Goal: Task Accomplishment & Management: Complete application form

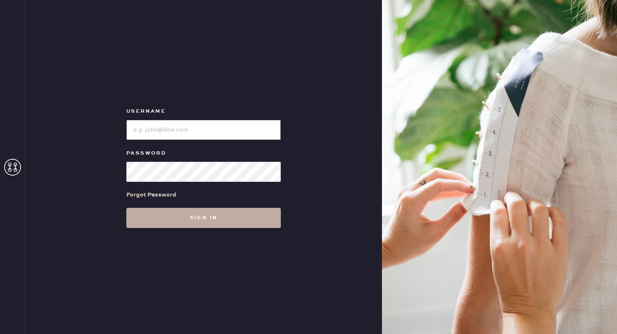
type input "reformationgeorgetown"
click at [224, 214] on button "Sign in" at bounding box center [203, 218] width 154 height 20
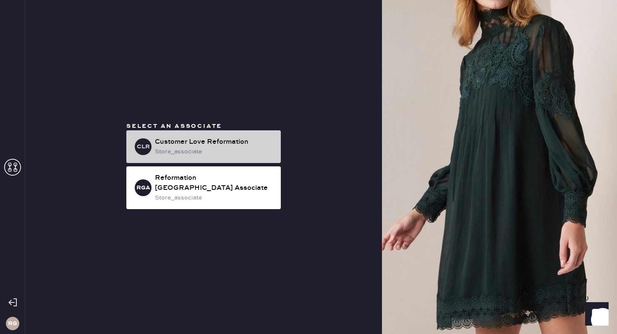
click at [205, 147] on div "Customer Love Reformation" at bounding box center [214, 142] width 119 height 10
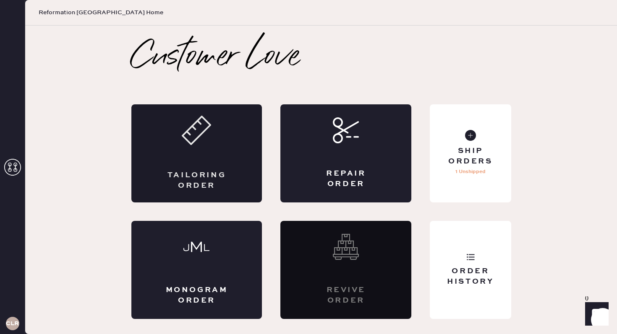
click at [231, 160] on div "Tailoring Order" at bounding box center [196, 153] width 131 height 98
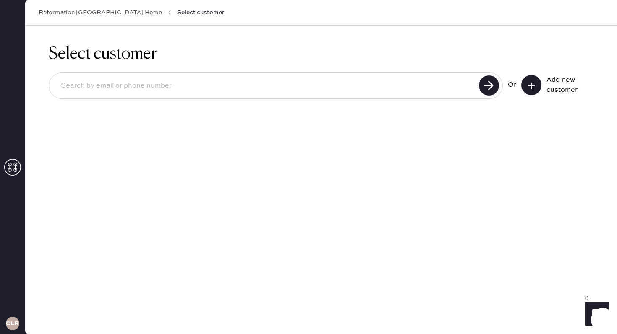
click at [530, 84] on icon at bounding box center [531, 86] width 8 height 8
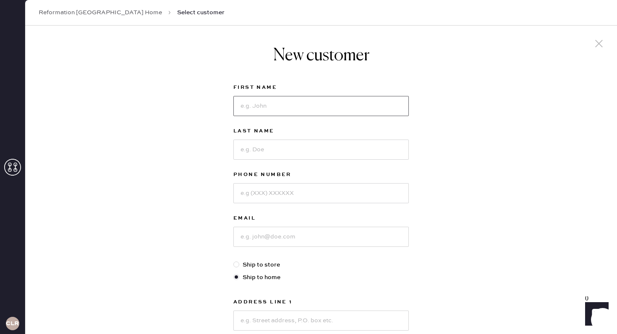
click at [328, 110] on input at bounding box center [320, 106] width 175 height 20
type input "[PERSON_NAME]"
click at [315, 147] on input at bounding box center [320, 150] width 175 height 20
click at [284, 189] on input at bounding box center [320, 193] width 175 height 20
click at [255, 239] on input at bounding box center [320, 237] width 175 height 20
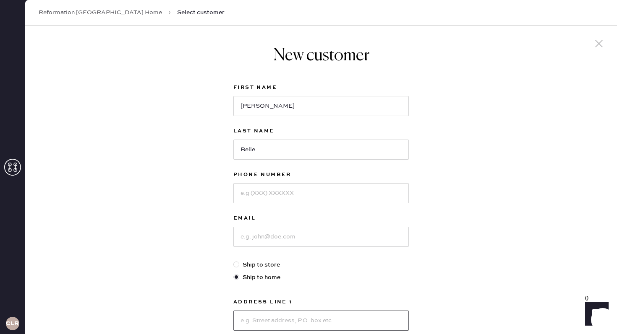
click at [285, 328] on input at bounding box center [320, 321] width 175 height 20
click at [484, 216] on div "New customer First Name [PERSON_NAME] Last Name Belle Phone Number Email Ship t…" at bounding box center [320, 286] width 591 height 520
click at [300, 193] on input at bounding box center [320, 193] width 175 height 20
click at [284, 151] on input "Belle" at bounding box center [320, 150] width 175 height 20
click at [268, 149] on input "Belle" at bounding box center [320, 150] width 175 height 20
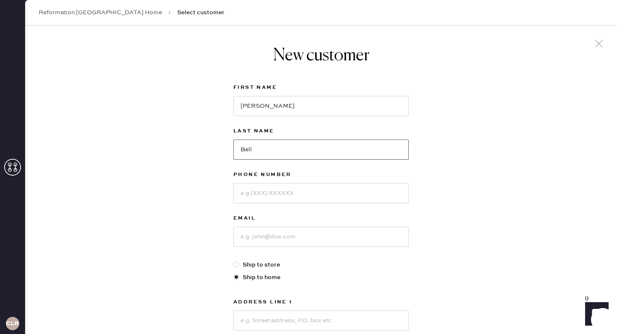
type input "Bell"
click at [270, 187] on input at bounding box center [320, 193] width 175 height 20
type input "2026748089"
click at [268, 240] on input at bounding box center [320, 237] width 175 height 20
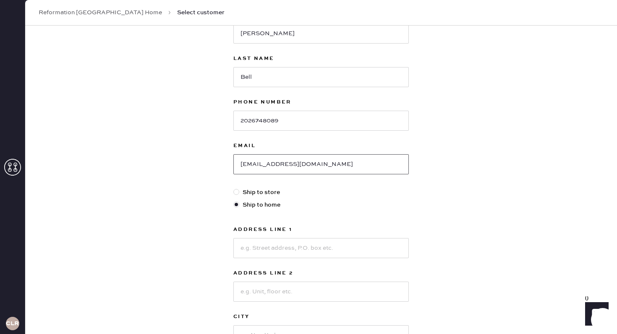
scroll to position [77, 0]
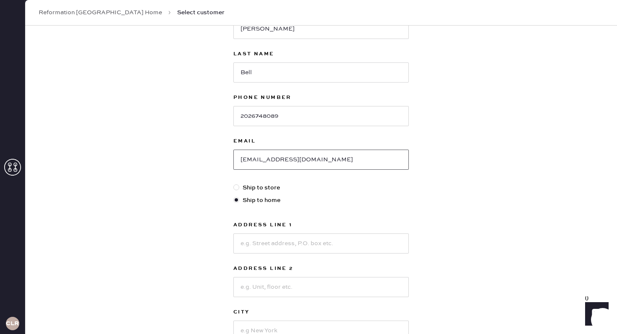
type input "[EMAIL_ADDRESS][DOMAIN_NAME]"
click at [302, 237] on input at bounding box center [320, 244] width 175 height 20
click at [287, 245] on input "301 massa" at bounding box center [320, 244] width 175 height 20
paste input "[US_STATE]"
click at [276, 286] on input at bounding box center [320, 287] width 175 height 20
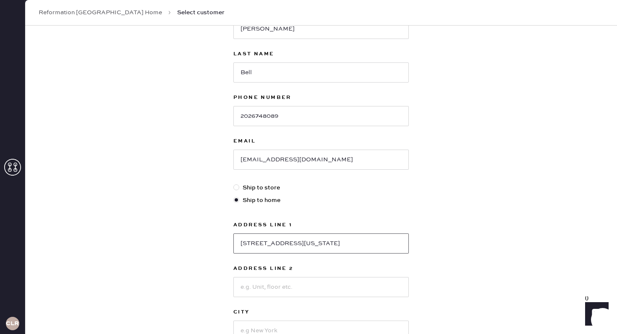
click at [376, 244] on input "[STREET_ADDRESS][US_STATE]" at bounding box center [320, 244] width 175 height 20
type input "[STREET_ADDRESS][US_STATE]"
click at [355, 289] on input at bounding box center [320, 287] width 175 height 20
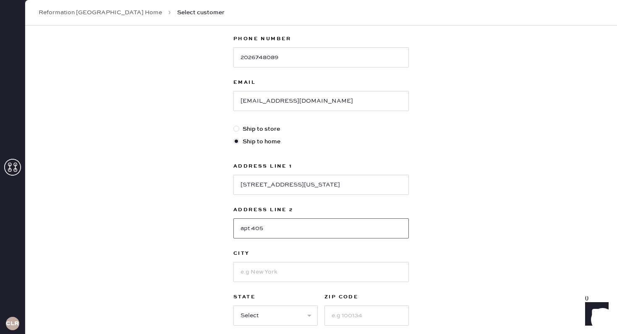
scroll to position [139, 0]
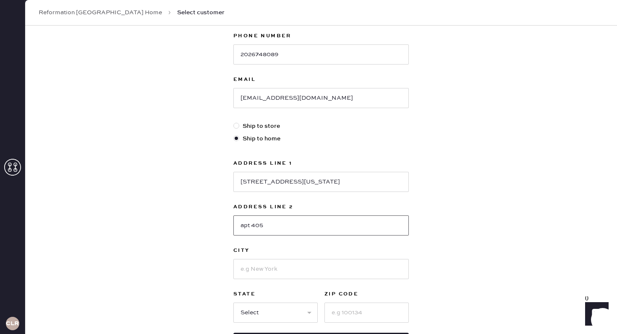
type input "apt 405"
click at [333, 273] on input at bounding box center [320, 269] width 175 height 20
type input "[US_STATE][GEOGRAPHIC_DATA]"
click at [263, 312] on select "Select AK AL AR AZ CA CO CT [GEOGRAPHIC_DATA] DE FL [GEOGRAPHIC_DATA] HI [GEOGR…" at bounding box center [275, 313] width 84 height 20
select select "DC"
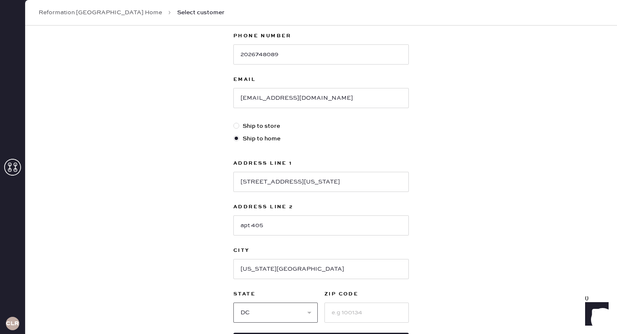
click at [233, 303] on select "Select AK AL AR AZ CA CO CT [GEOGRAPHIC_DATA] DE FL [GEOGRAPHIC_DATA] HI [GEOGR…" at bounding box center [275, 313] width 84 height 20
click at [349, 312] on input at bounding box center [366, 313] width 84 height 20
type input "20001"
click at [476, 315] on div "New customer First Name [PERSON_NAME] Last Name Bell Phone Number [PHONE_NUMBER…" at bounding box center [320, 147] width 591 height 520
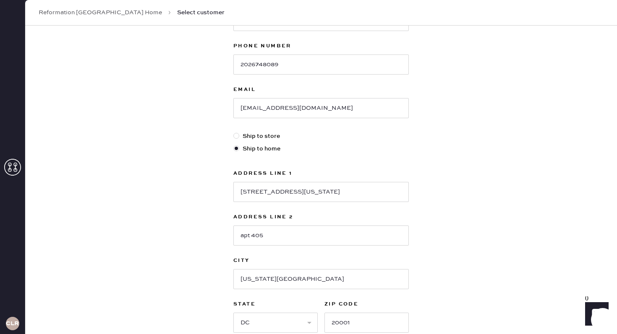
scroll to position [211, 0]
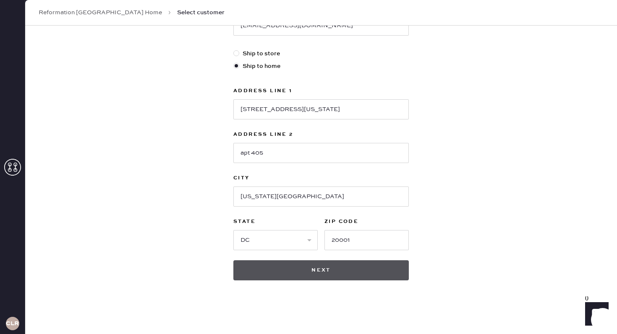
click at [333, 276] on button "Next" at bounding box center [320, 270] width 175 height 20
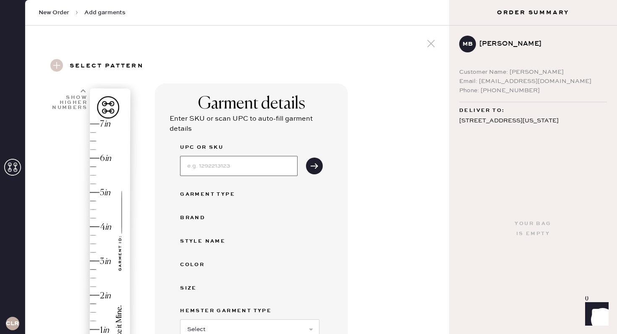
click at [201, 164] on input at bounding box center [238, 166] width 117 height 20
click at [235, 208] on div "UPC or SKU 1310310olo217 Garment Type Brand Style name Color Size Hemster Garme…" at bounding box center [251, 274] width 143 height 263
click at [314, 172] on button "submit" at bounding box center [314, 166] width 17 height 17
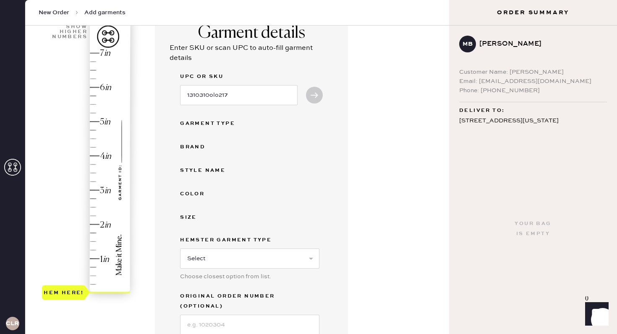
scroll to position [109, 0]
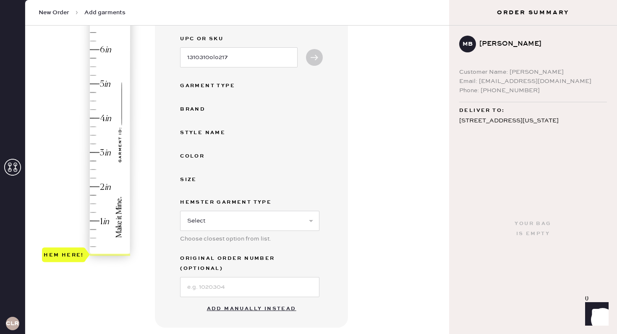
click at [100, 188] on div "Hem here!" at bounding box center [86, 135] width 89 height 247
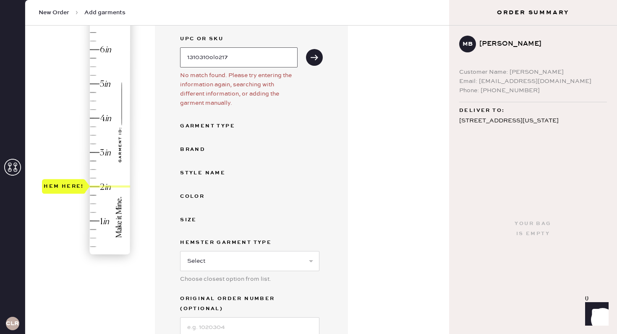
click at [241, 64] on input "1310310olo217" at bounding box center [238, 57] width 117 height 20
click at [213, 60] on input "1310310olo217" at bounding box center [238, 57] width 117 height 20
type input "1"
type input "1310310OLO027"
click at [312, 56] on icon "submit" at bounding box center [314, 57] width 8 height 8
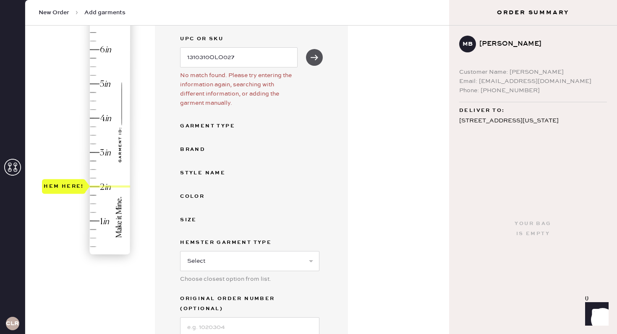
select select "2"
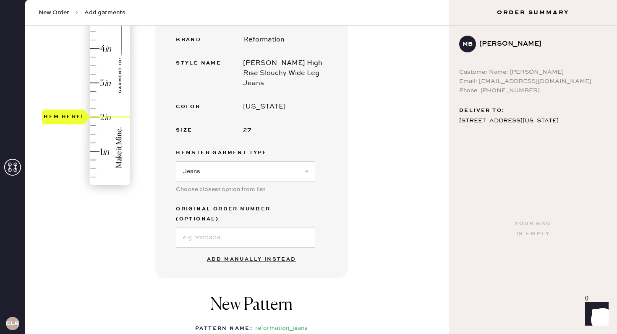
scroll to position [181, 0]
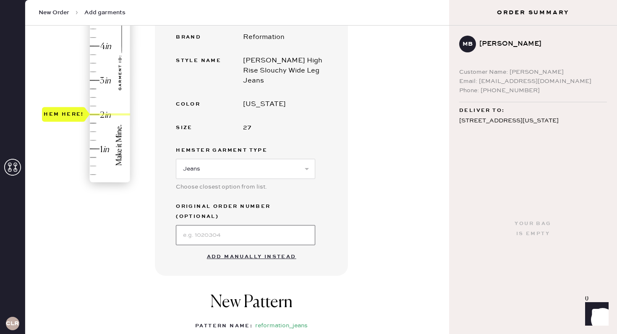
click at [292, 225] on input at bounding box center [245, 235] width 139 height 20
click at [325, 206] on div "UPC or SKU 1310310OLO027 Garment Type Jeans Brand Reformation Style name [PERSO…" at bounding box center [251, 104] width 151 height 284
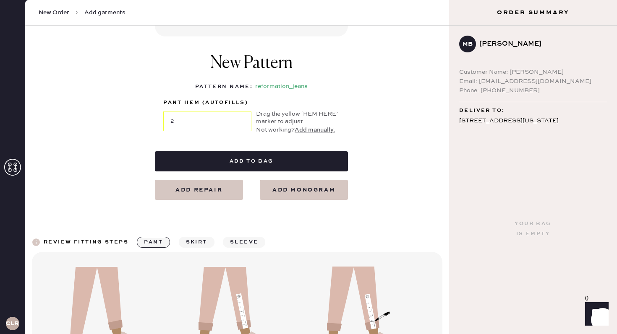
scroll to position [420, 0]
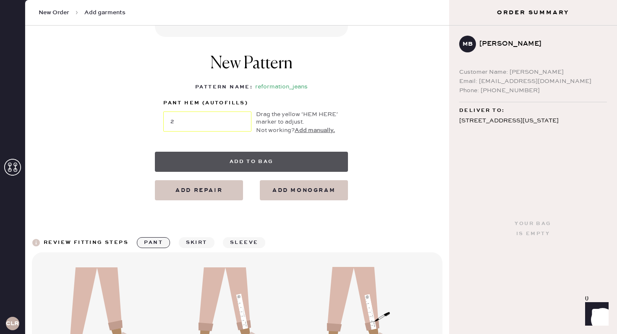
click at [274, 152] on button "Add to bag" at bounding box center [251, 162] width 193 height 20
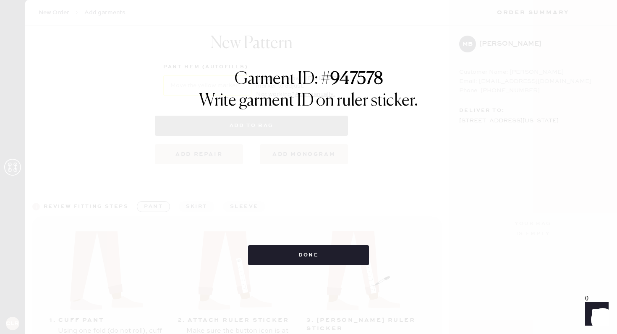
select select "2"
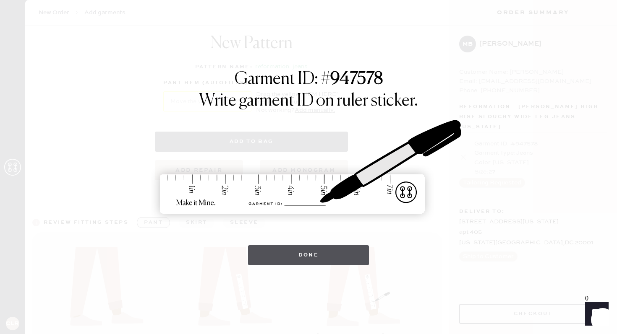
click at [306, 259] on button "Done" at bounding box center [308, 255] width 121 height 20
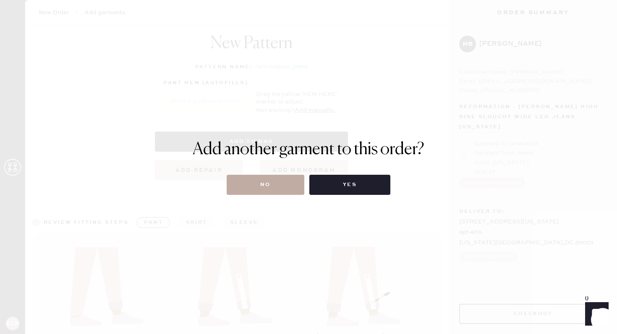
click at [255, 189] on button "No" at bounding box center [265, 185] width 78 height 20
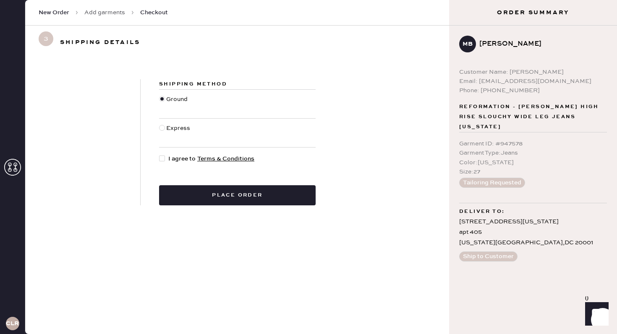
click at [162, 159] on div at bounding box center [162, 159] width 6 height 6
click at [159, 155] on input "I agree to Terms & Conditions" at bounding box center [159, 154] width 0 height 0
checkbox input "true"
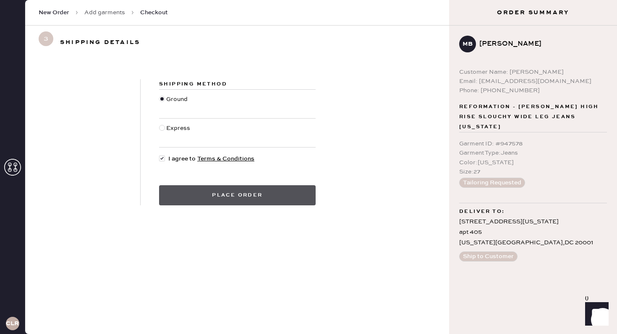
click at [176, 201] on button "Place order" at bounding box center [237, 195] width 156 height 20
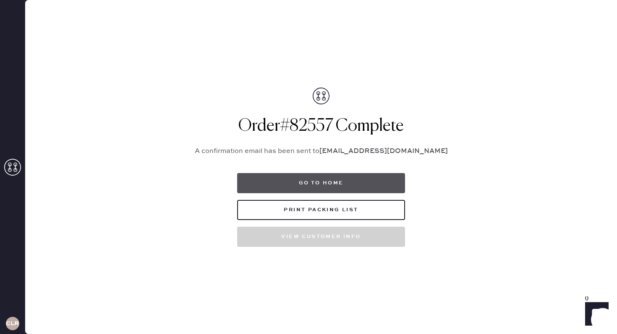
click at [332, 180] on button "Go to home" at bounding box center [321, 183] width 168 height 20
